Goal: Complete application form

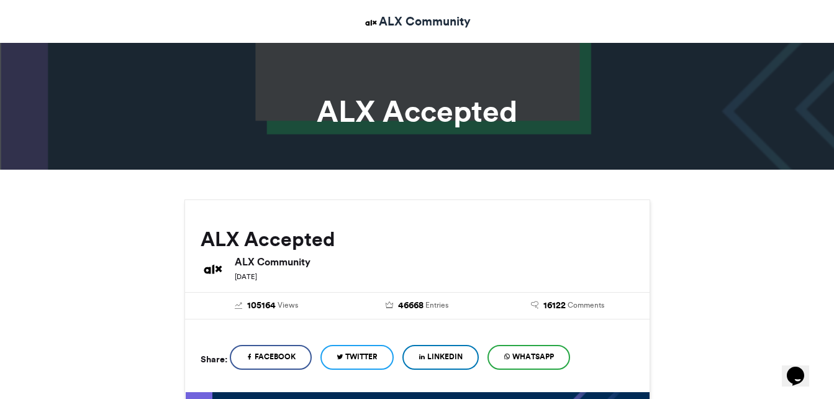
click at [566, 112] on h1 "ALX Accepted" at bounding box center [418, 111] width 690 height 30
click at [414, 116] on h1 "ALX Accepted" at bounding box center [418, 111] width 690 height 30
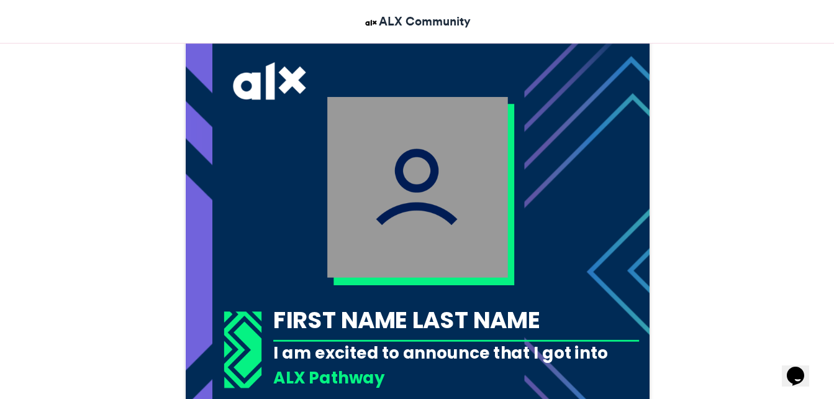
scroll to position [435, 0]
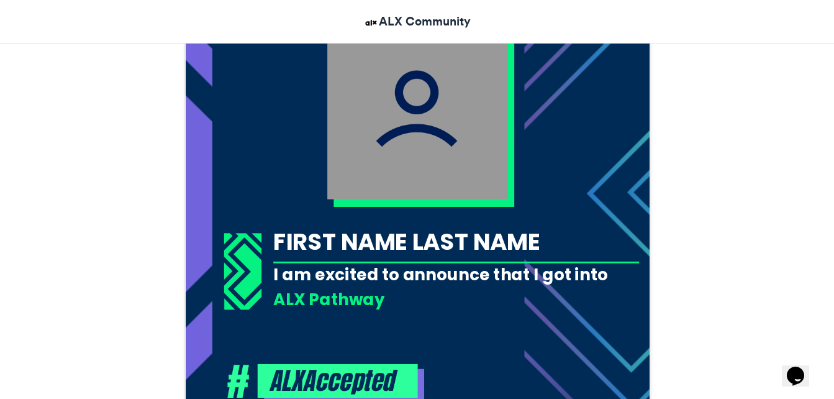
click at [435, 240] on div "FIRST NAME LAST NAME" at bounding box center [456, 242] width 366 height 32
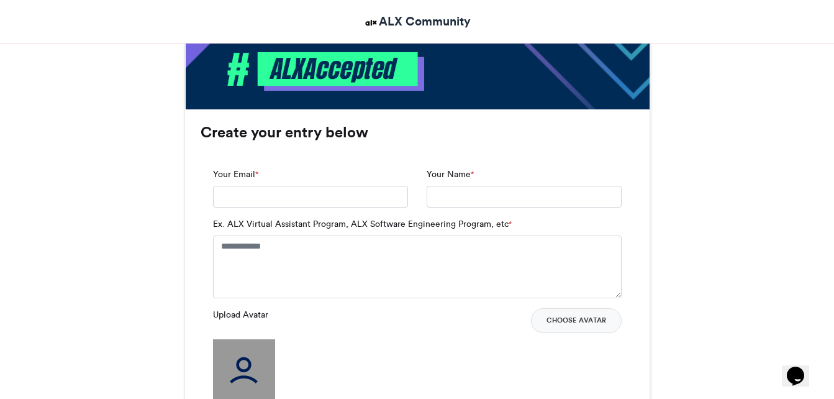
scroll to position [746, 0]
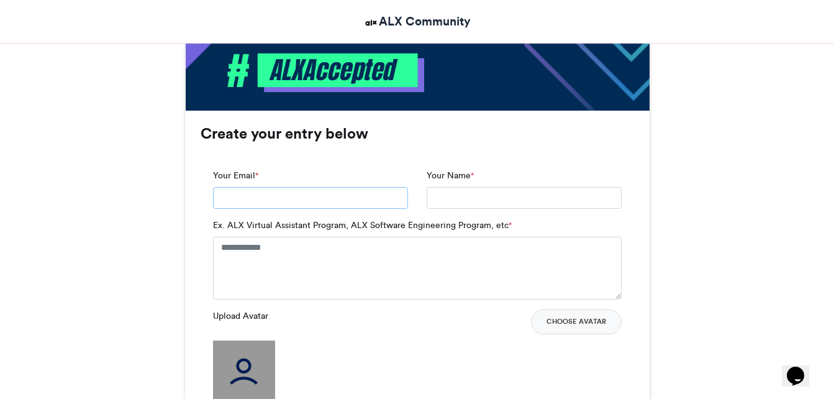
click at [278, 191] on input "Your Email *" at bounding box center [310, 198] width 195 height 22
type input "**********"
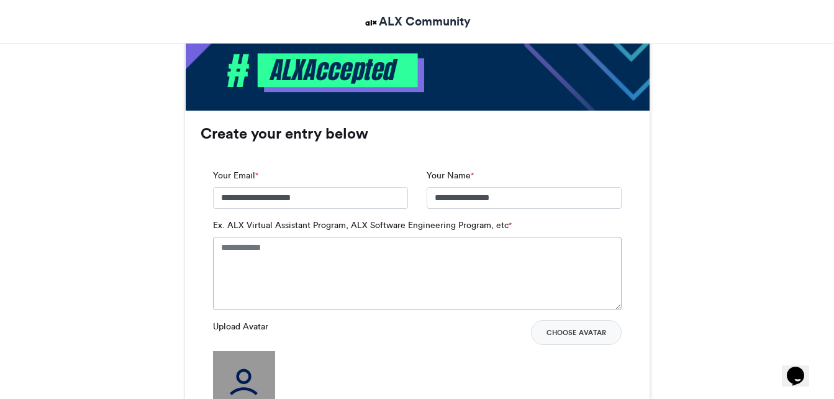
click at [316, 245] on textarea "Ex. ALX Virtual Assistant Program, ALX Software Engineering Program, etc *" at bounding box center [417, 273] width 409 height 73
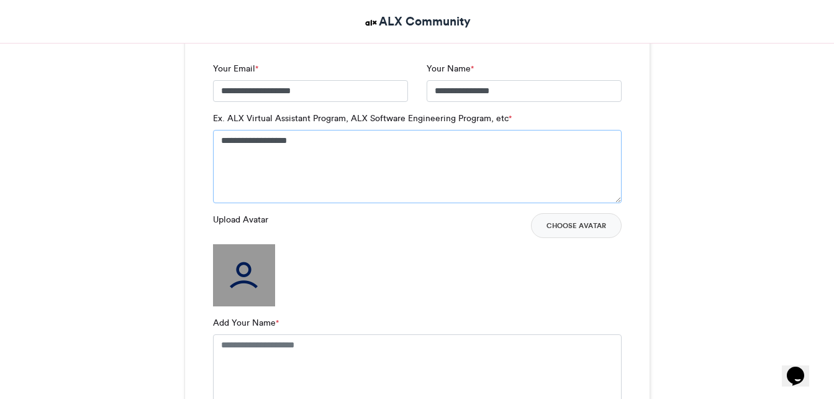
scroll to position [870, 0]
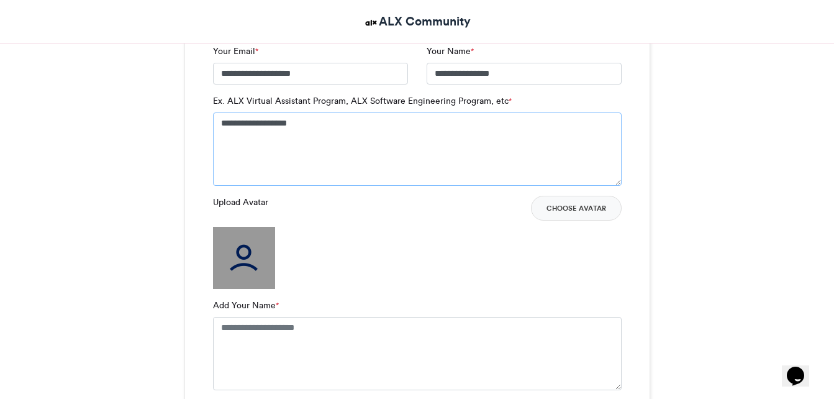
type textarea "**********"
click at [251, 262] on img at bounding box center [244, 258] width 62 height 62
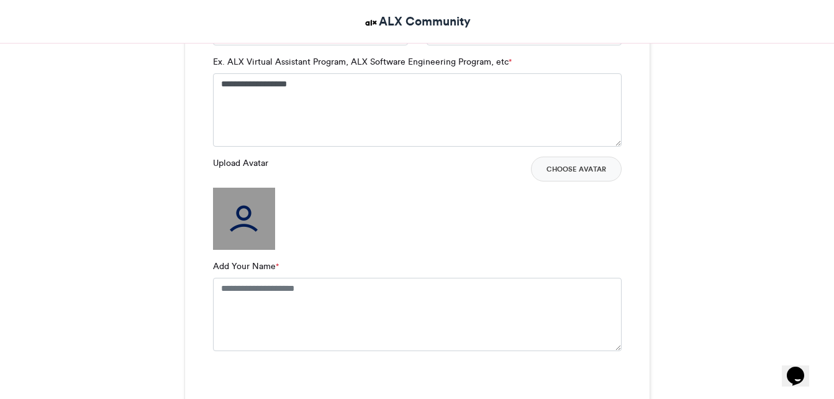
scroll to position [932, 0]
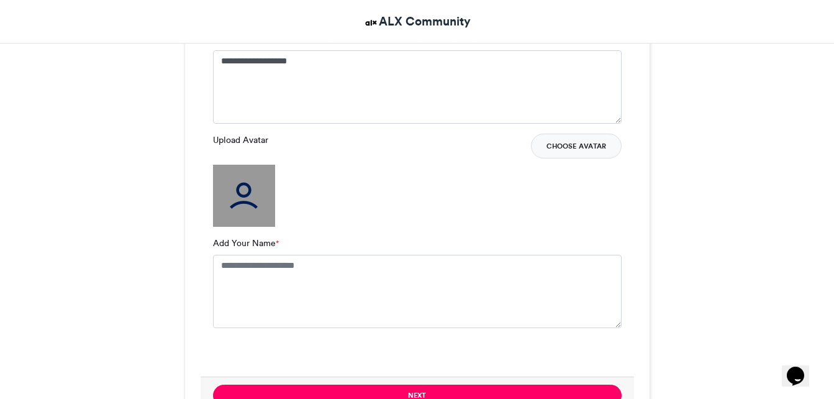
click at [563, 147] on button "Choose Avatar" at bounding box center [576, 146] width 91 height 25
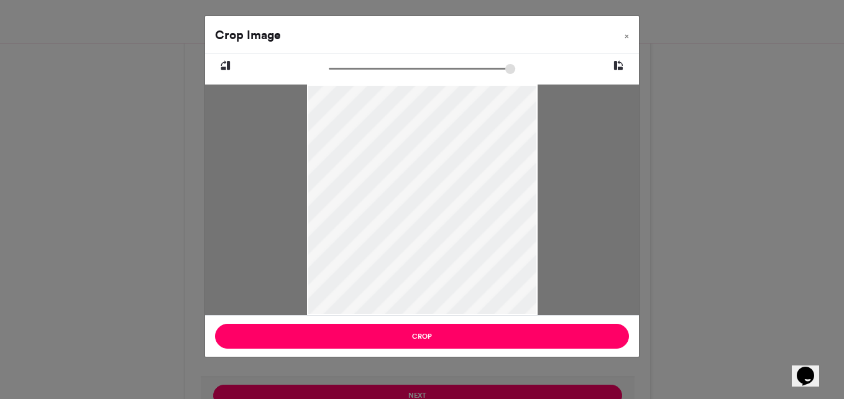
drag, startPoint x: 333, startPoint y: 65, endPoint x: 387, endPoint y: 67, distance: 54.1
click at [387, 67] on input "zoom" at bounding box center [422, 69] width 186 height 12
drag, startPoint x: 391, startPoint y: 69, endPoint x: 326, endPoint y: 71, distance: 65.9
type input "*****"
click at [329, 71] on input "zoom" at bounding box center [422, 69] width 186 height 12
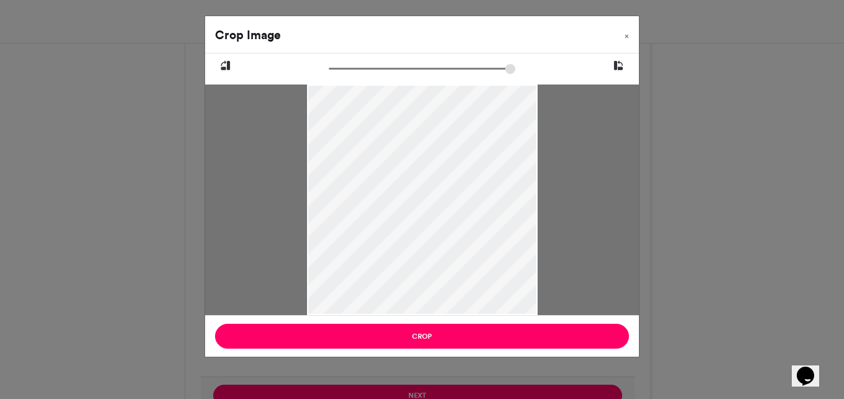
drag, startPoint x: 529, startPoint y: 191, endPoint x: 497, endPoint y: 206, distance: 35.6
click at [497, 206] on div at bounding box center [422, 199] width 230 height 230
drag, startPoint x: 424, startPoint y: 196, endPoint x: 440, endPoint y: 216, distance: 26.1
click at [440, 216] on div at bounding box center [422, 199] width 230 height 230
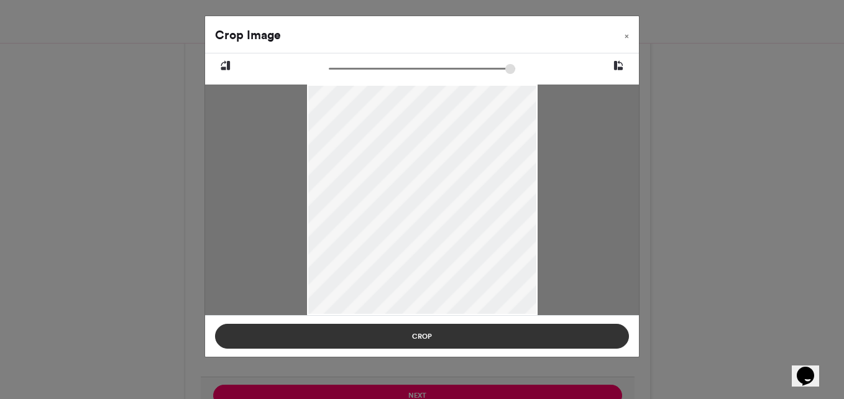
click at [442, 337] on button "Crop" at bounding box center [422, 336] width 414 height 25
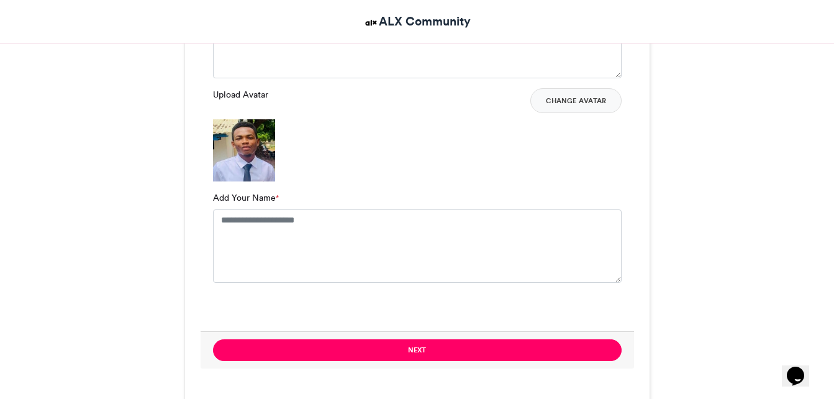
scroll to position [994, 0]
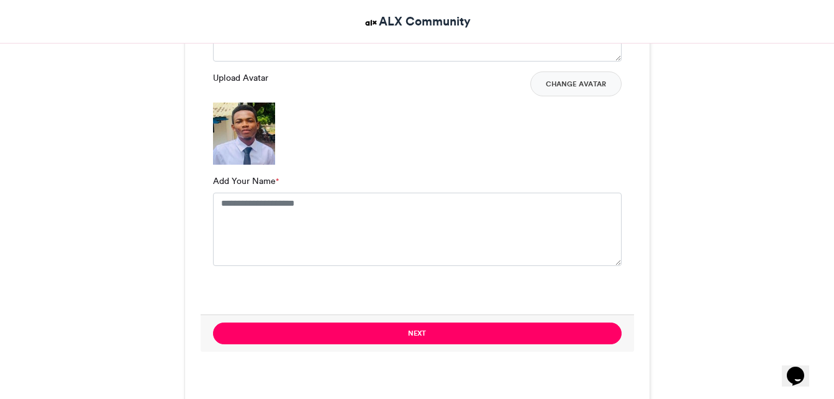
click at [257, 184] on label "Add Your Name *" at bounding box center [246, 181] width 66 height 13
click at [257, 193] on textarea "Add Your Name *" at bounding box center [417, 229] width 409 height 73
type textarea "**********"
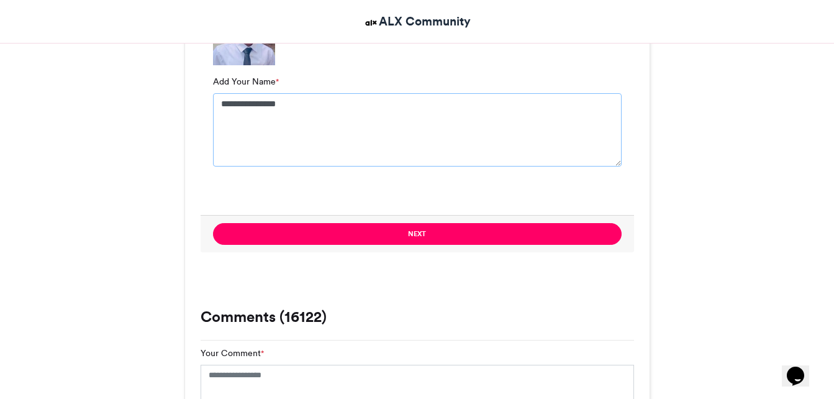
scroll to position [1118, 0]
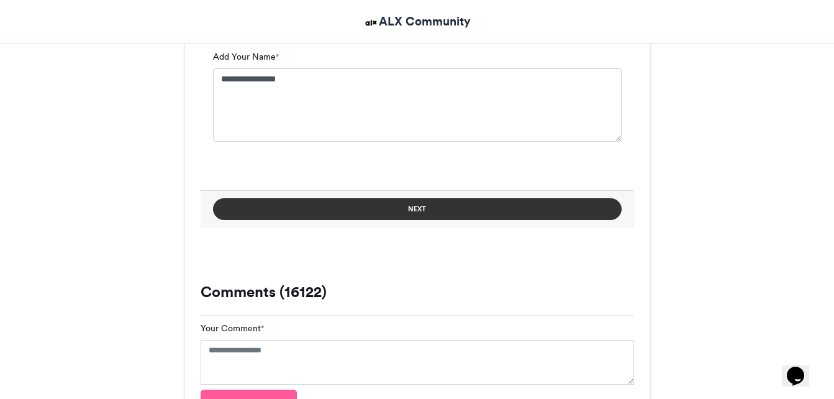
click at [392, 212] on button "Next" at bounding box center [417, 209] width 409 height 22
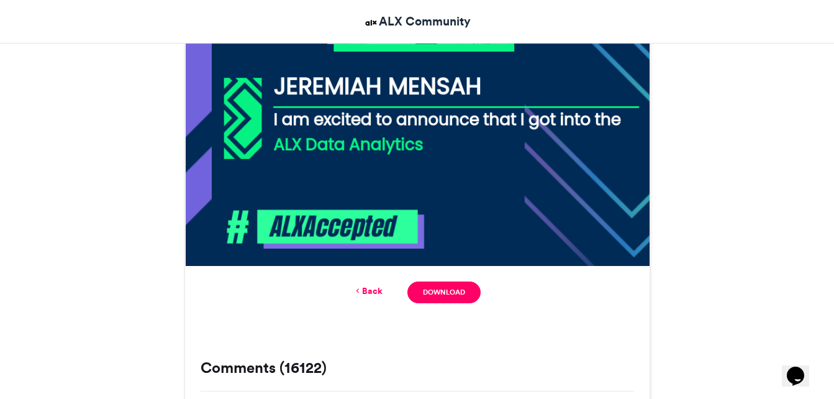
scroll to position [692, 0]
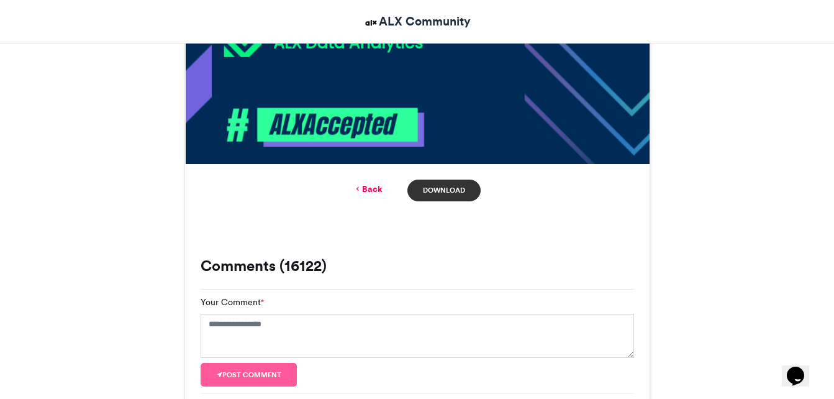
click at [448, 190] on link "Download" at bounding box center [444, 191] width 73 height 22
click at [739, 190] on div "ALX Accepted ALX Community [DATE]" at bounding box center [417, 357] width 708 height 1700
drag, startPoint x: 739, startPoint y: 190, endPoint x: 690, endPoint y: 196, distance: 50.0
click at [690, 196] on div "ALX Accepted ALX Community [DATE]" at bounding box center [417, 357] width 708 height 1700
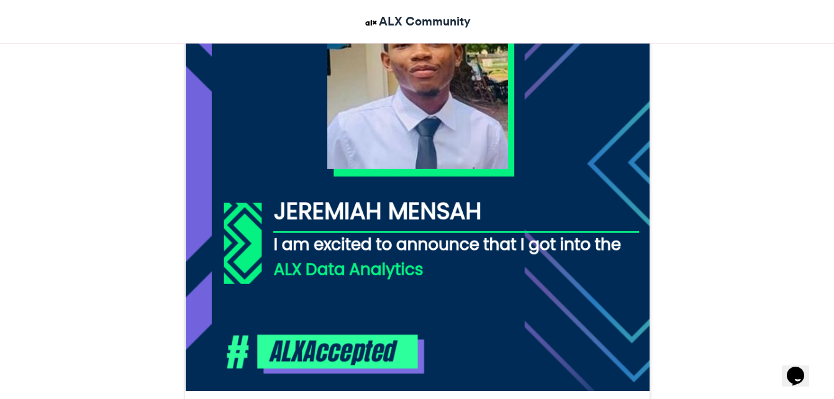
scroll to position [444, 0]
